Goal: Task Accomplishment & Management: Manage account settings

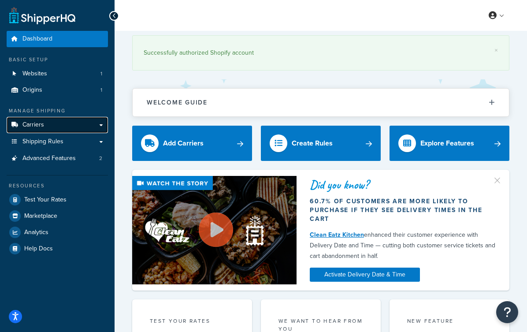
click at [48, 124] on link "Carriers" at bounding box center [57, 125] width 101 height 16
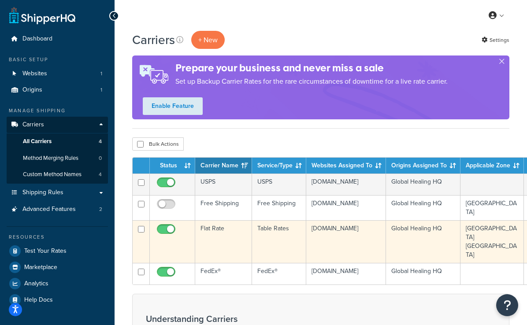
click at [318, 233] on td "[DOMAIN_NAME]" at bounding box center [346, 241] width 80 height 43
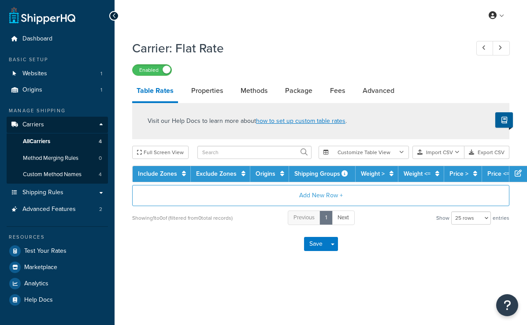
select select "25"
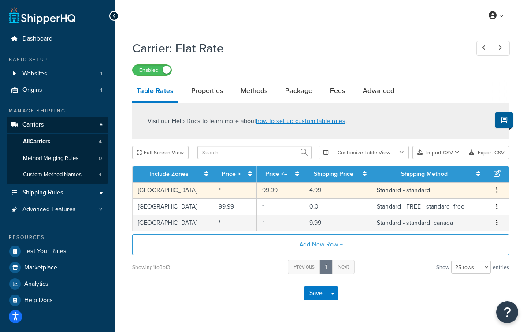
click at [310, 190] on td "4.99" at bounding box center [337, 190] width 67 height 16
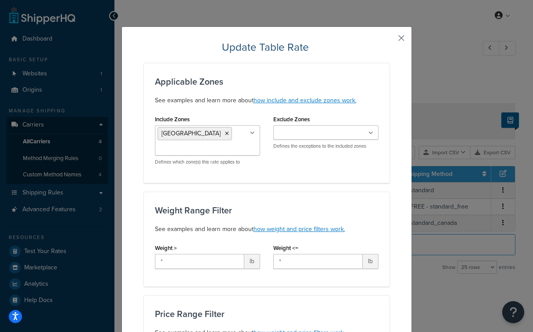
click at [390, 40] on button "button" at bounding box center [389, 41] width 2 height 2
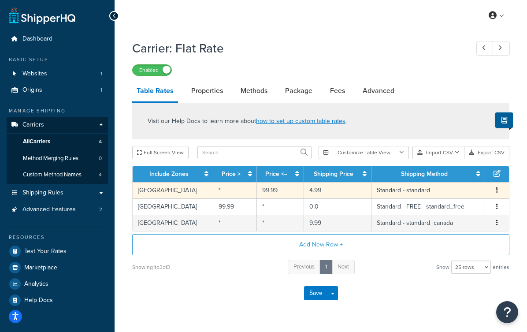
click at [496, 189] on icon "button" at bounding box center [497, 190] width 2 height 6
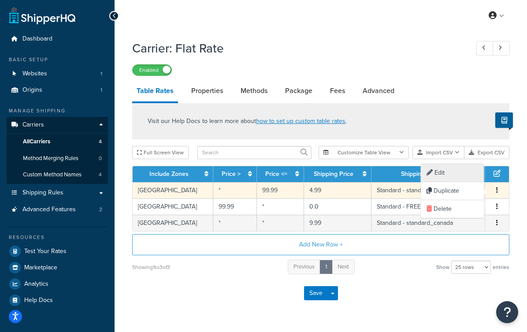
click at [455, 177] on div "Edit" at bounding box center [452, 173] width 63 height 18
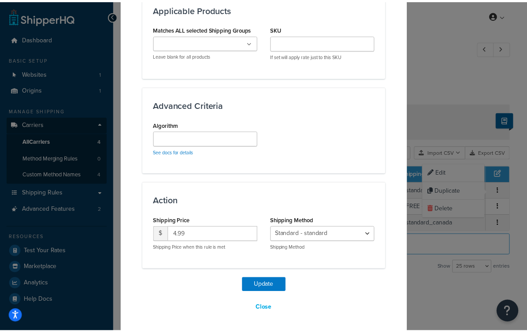
scroll to position [496, 0]
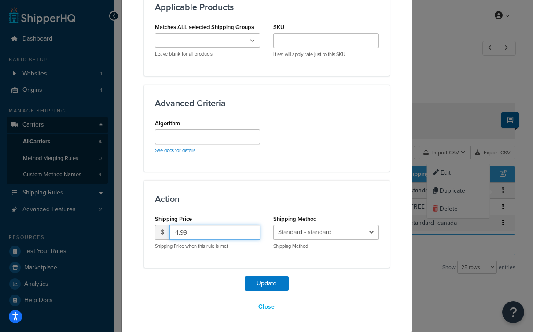
click at [209, 232] on input "4.99" at bounding box center [215, 232] width 91 height 15
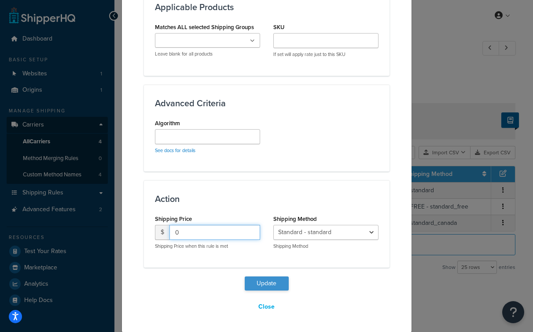
type input "0"
click at [261, 283] on button "Update" at bounding box center [267, 283] width 44 height 14
